Goal: Share content: Share content

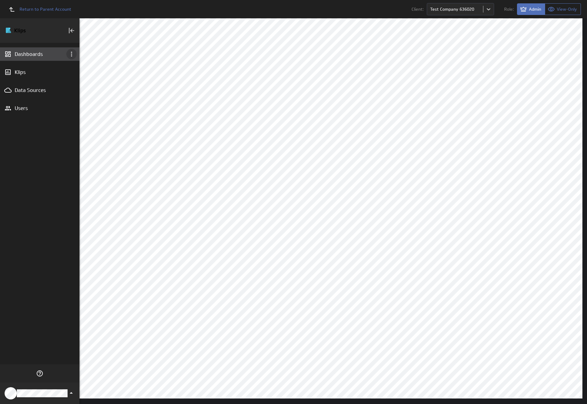
click at [72, 54] on icon "Dashboard menu" at bounding box center [71, 54] width 1 height 5
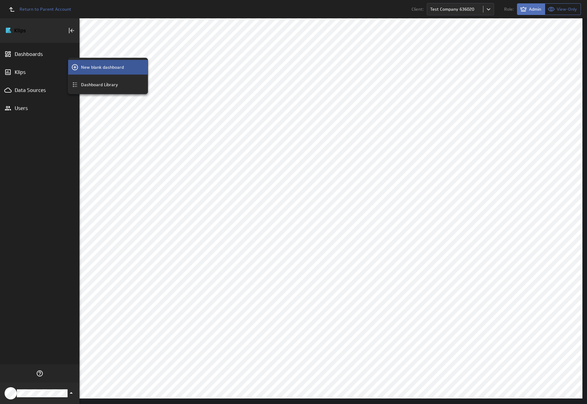
click at [108, 67] on p "New blank dashboard" at bounding box center [102, 67] width 43 height 6
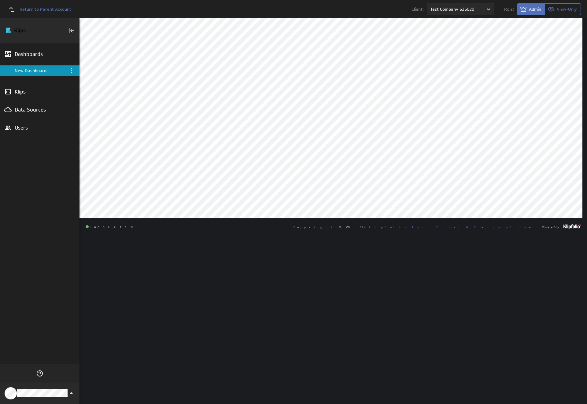
click at [40, 71] on div "New Dashboard" at bounding box center [40, 71] width 51 height 6
click at [72, 71] on icon "Menu" at bounding box center [71, 70] width 1 height 5
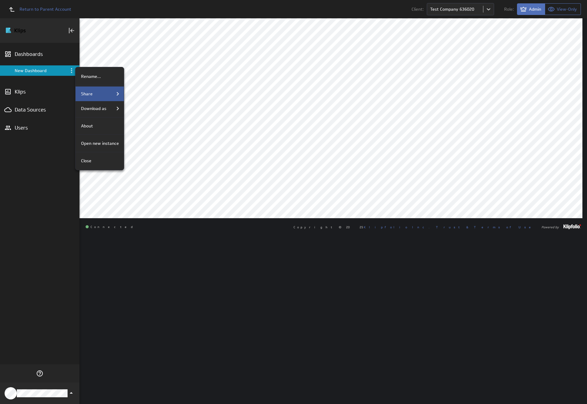
click at [99, 94] on div "Share" at bounding box center [100, 93] width 43 height 7
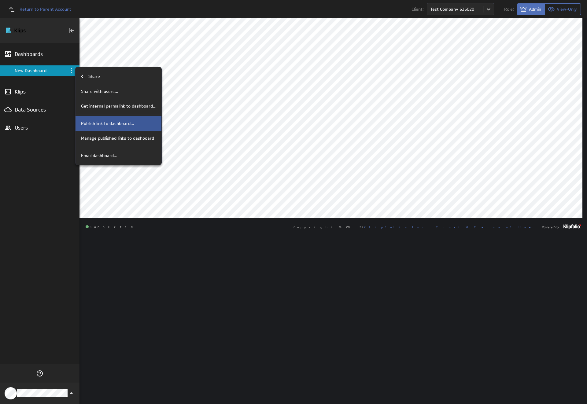
click at [118, 124] on p "Publish link to dashboard..." at bounding box center [107, 124] width 53 height 6
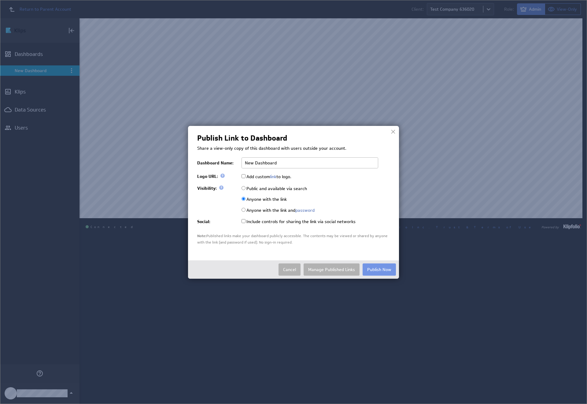
click at [244, 188] on input "Public and available via search" at bounding box center [244, 188] width 4 height 4
radio input "true"
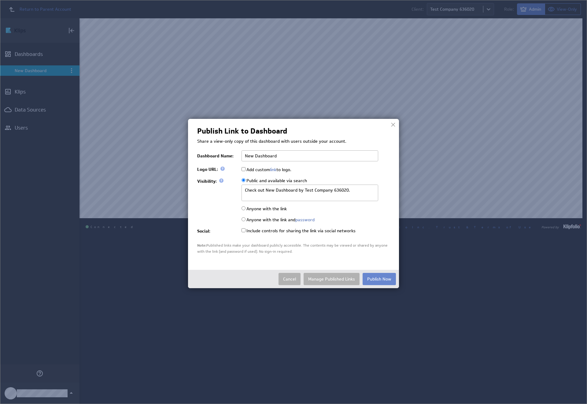
click at [379, 279] on button "Publish Now" at bounding box center [379, 279] width 33 height 12
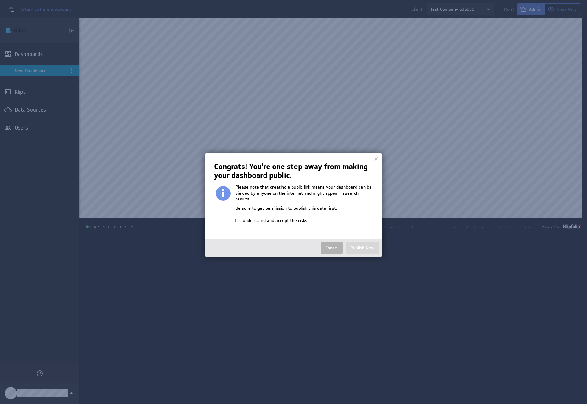
click at [237, 219] on input "I understand and accept the risks." at bounding box center [238, 221] width 4 height 4
checkbox input "true"
click at [363, 242] on button "Publish Now" at bounding box center [362, 248] width 33 height 12
